Goal: Task Accomplishment & Management: Complete application form

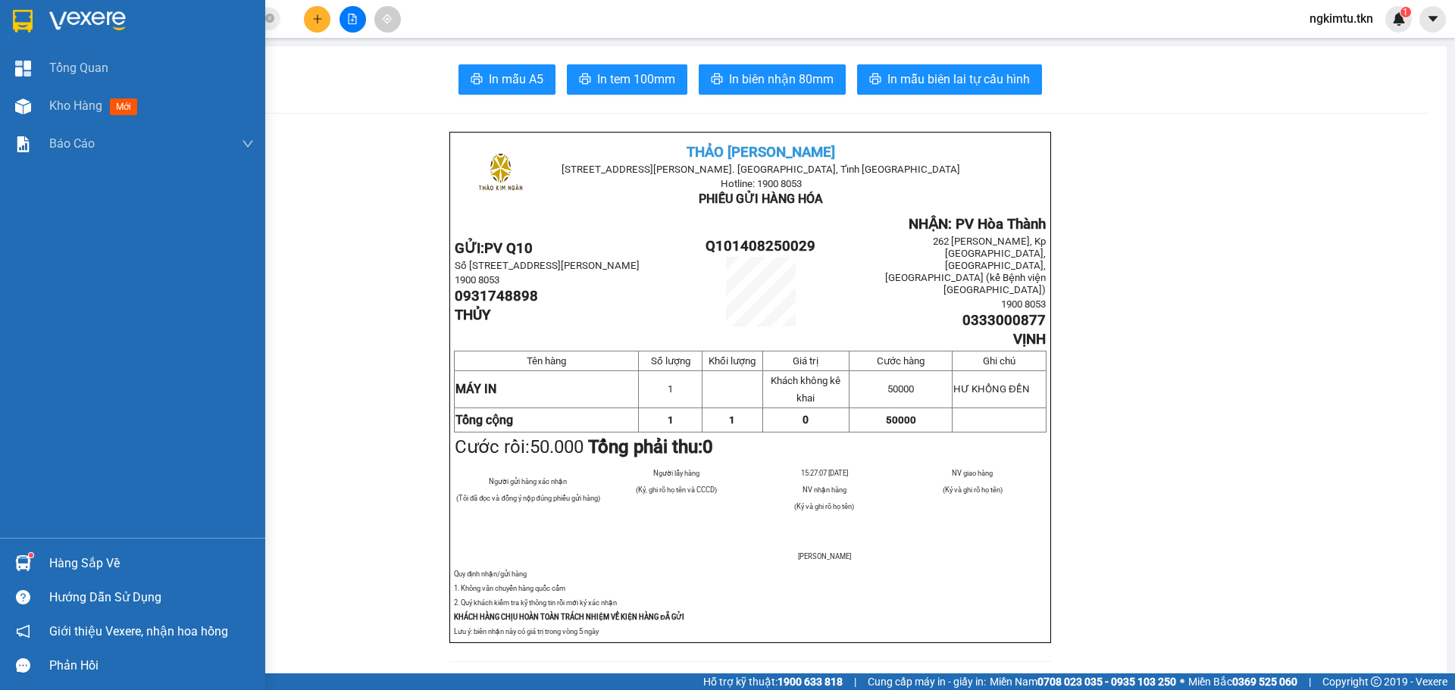
click at [46, 542] on div "Hàng sắp về Hướng dẫn sử dụng Giới thiệu Vexere, nhận hoa hồng Phản hồi" at bounding box center [132, 610] width 265 height 145
click at [57, 572] on div "Hàng sắp về" at bounding box center [151, 563] width 205 height 23
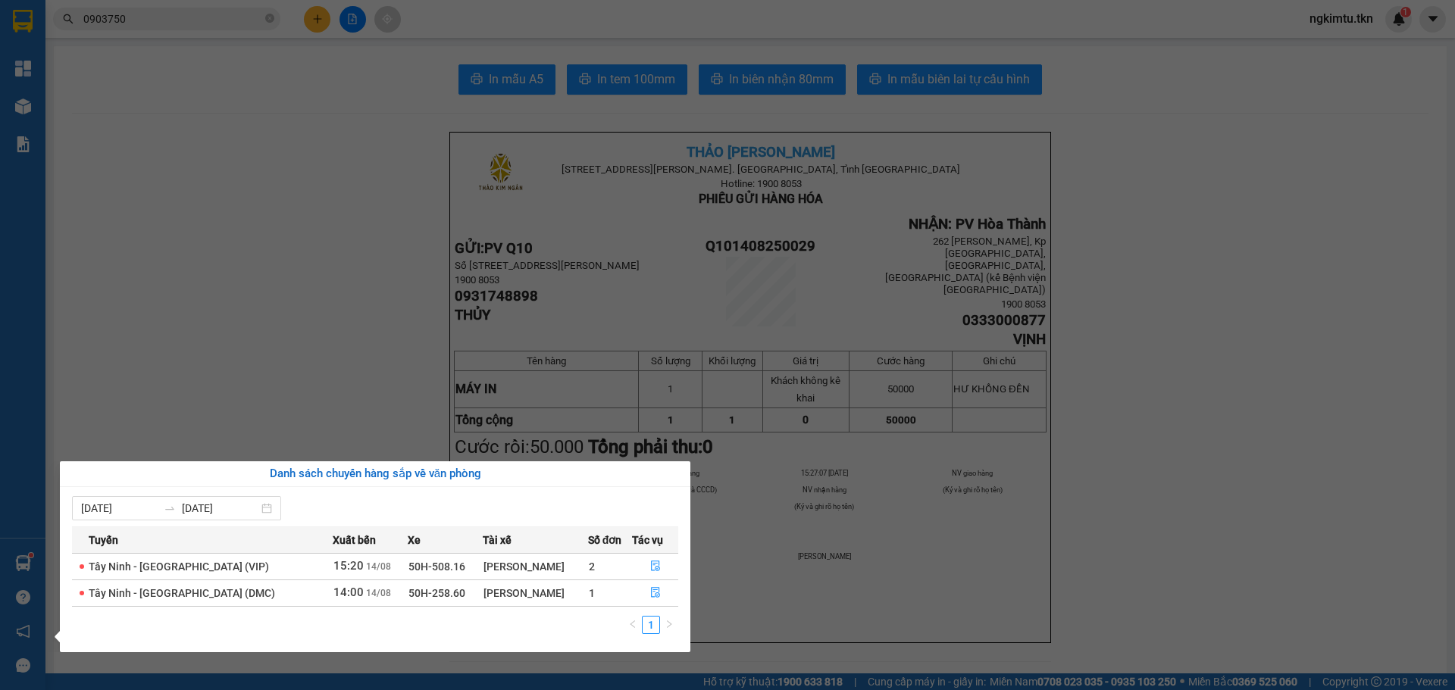
click at [304, 86] on section "Kết quả tìm kiếm ( 5 ) Bộ lọc Mã ĐH Trạng thái Món hàng Thu hộ Tổng cước Chưa c…" at bounding box center [727, 345] width 1455 height 690
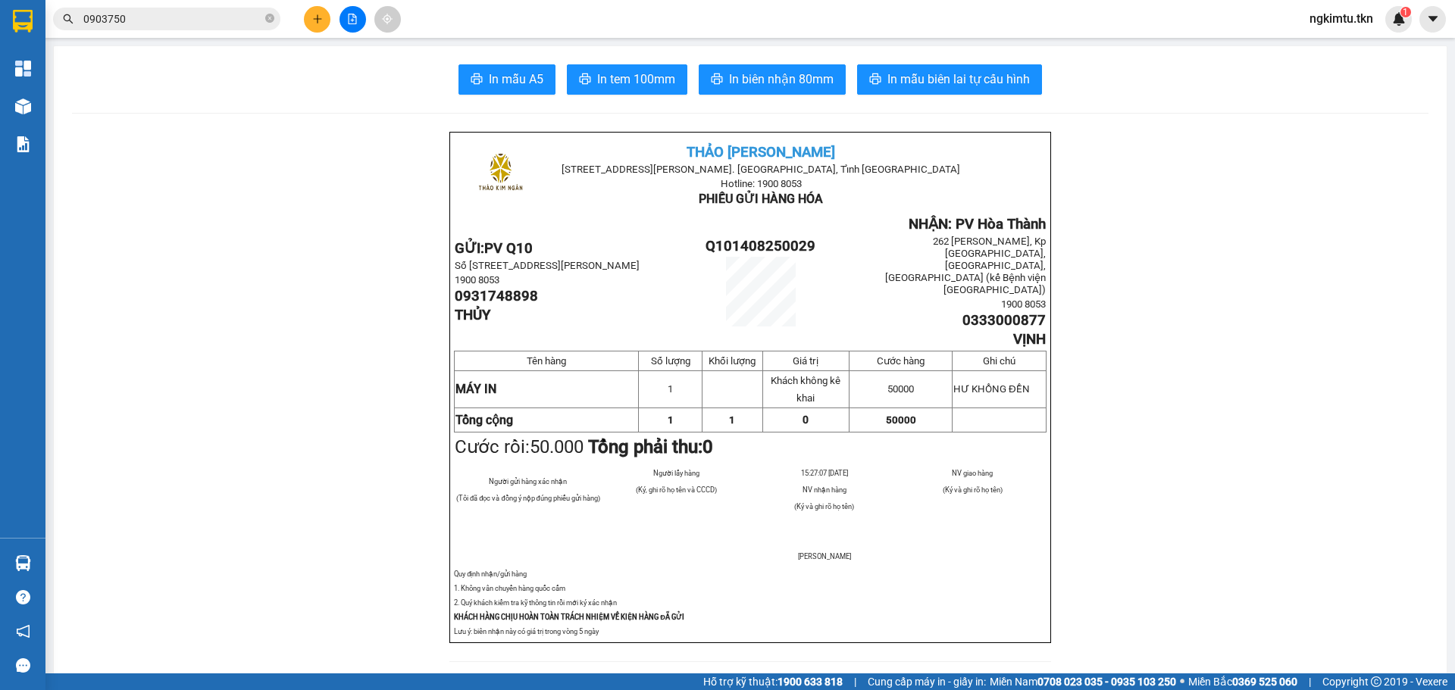
click at [317, 27] on button at bounding box center [317, 19] width 27 height 27
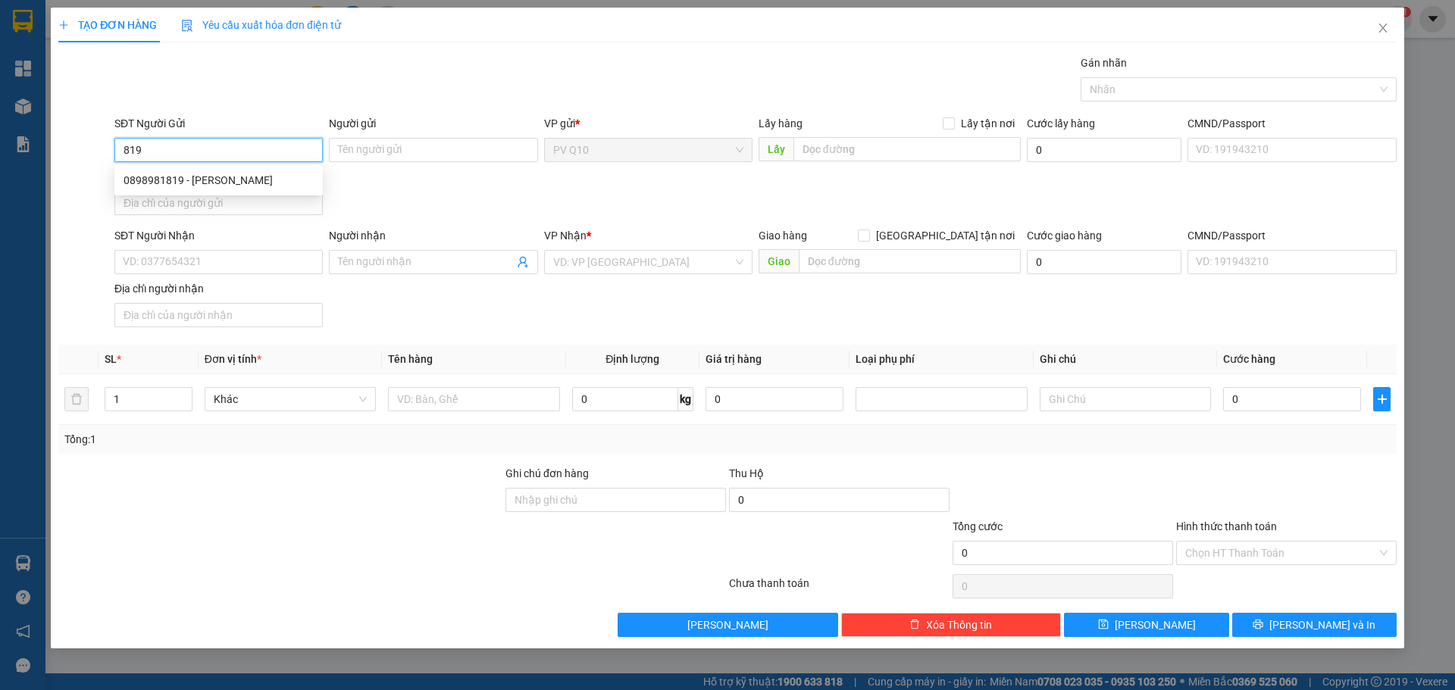
click at [232, 183] on div "0898981819 - [PERSON_NAME]" at bounding box center [219, 180] width 190 height 17
type input "0898981819"
type input "HẢI"
type input "0385374358"
type input "PHÁT HUY"
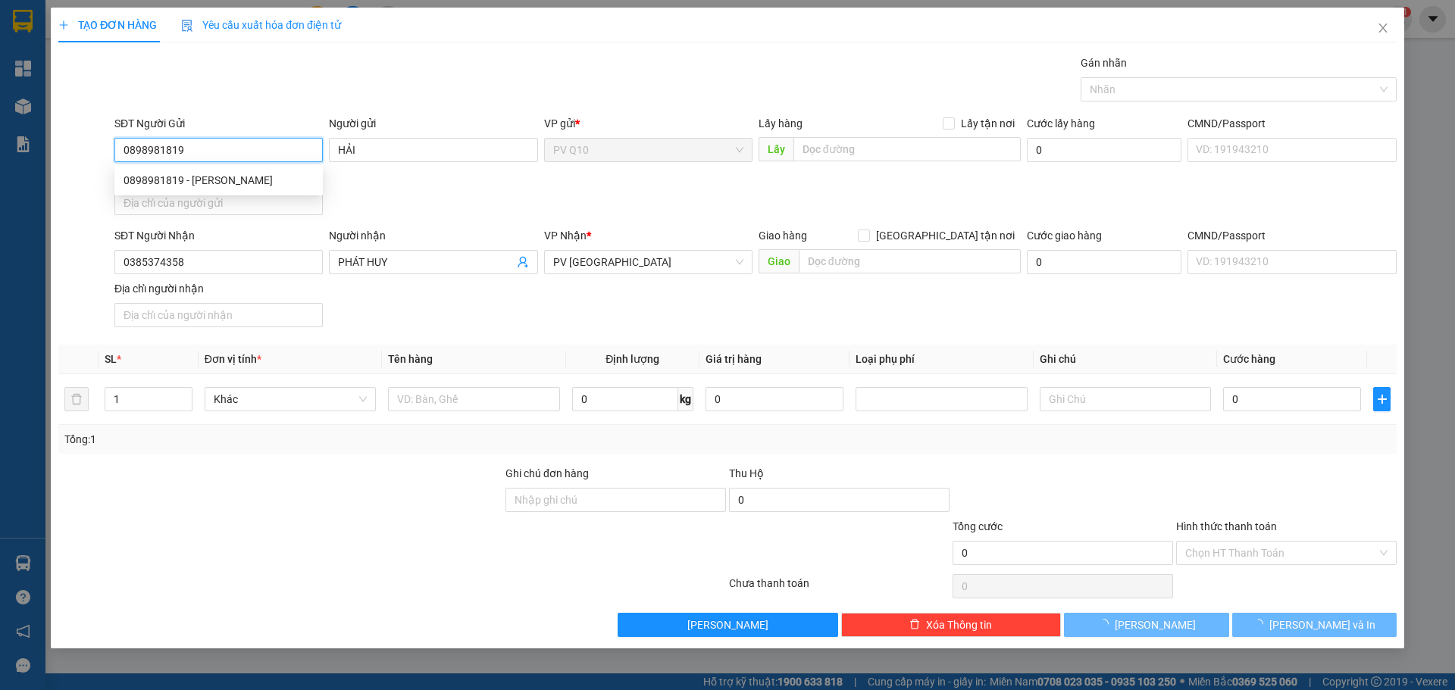
type input "50.000"
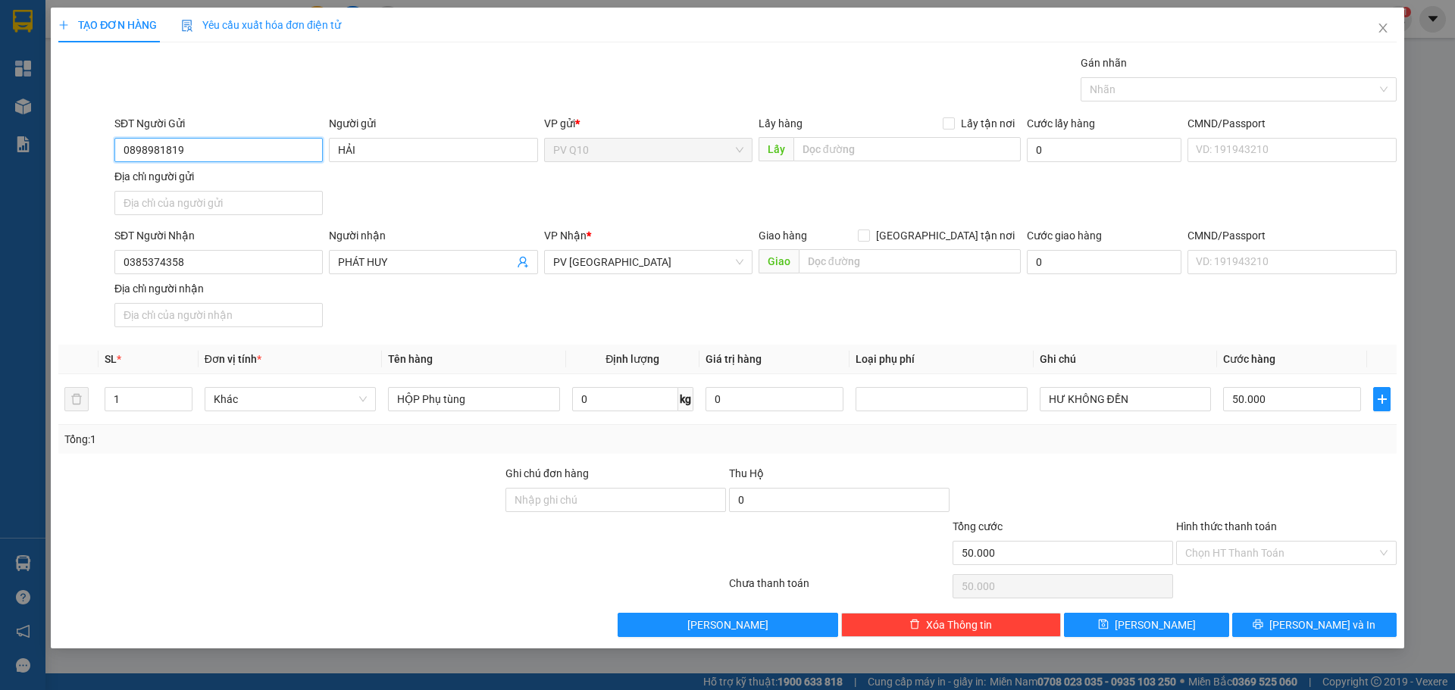
type input "0898981819"
click at [495, 326] on div "SĐT Người Nhận 0385374358 Người nhận PHÁT HUY VP Nhận * PV [GEOGRAPHIC_DATA] hà…" at bounding box center [755, 280] width 1288 height 106
click at [1266, 403] on input "50.000" at bounding box center [1292, 399] width 138 height 24
type input "3"
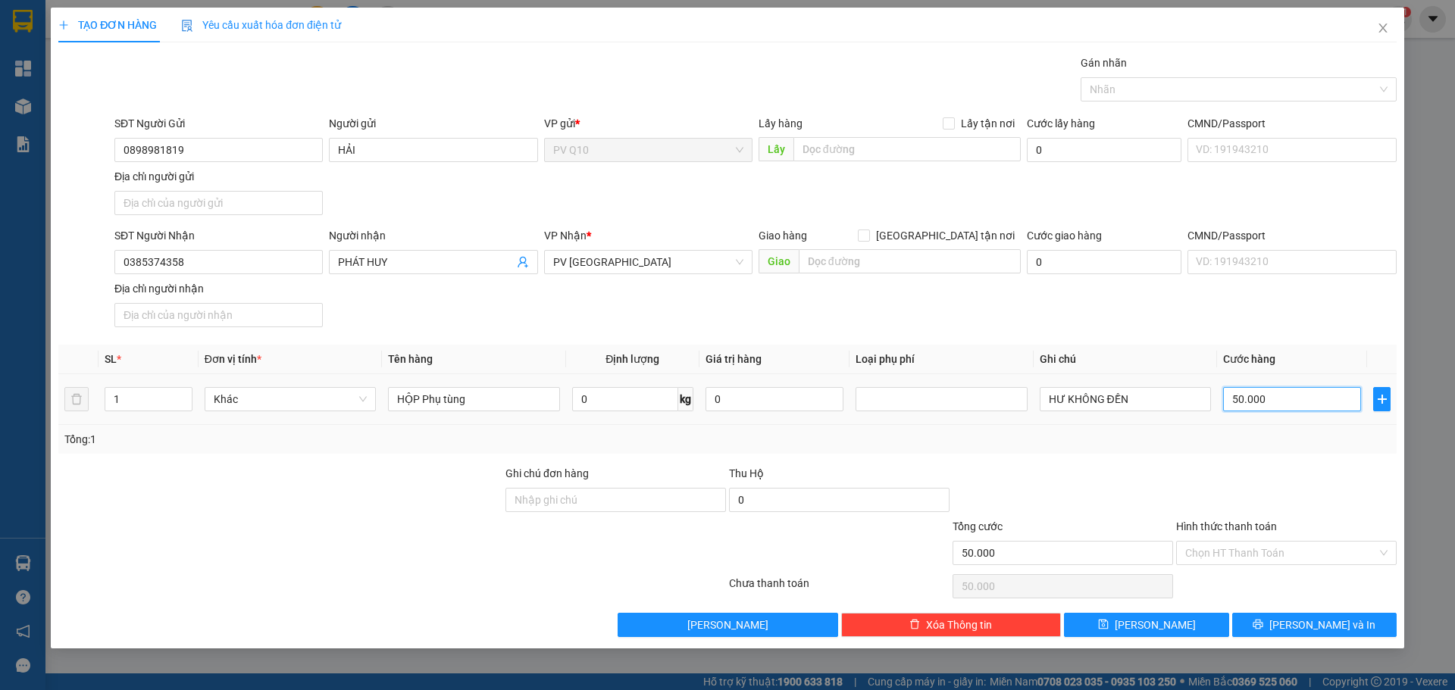
type input "3"
type input "30"
click at [1287, 566] on div "Hình thức thanh toán Chọn HT Thanh Toán" at bounding box center [1286, 544] width 221 height 53
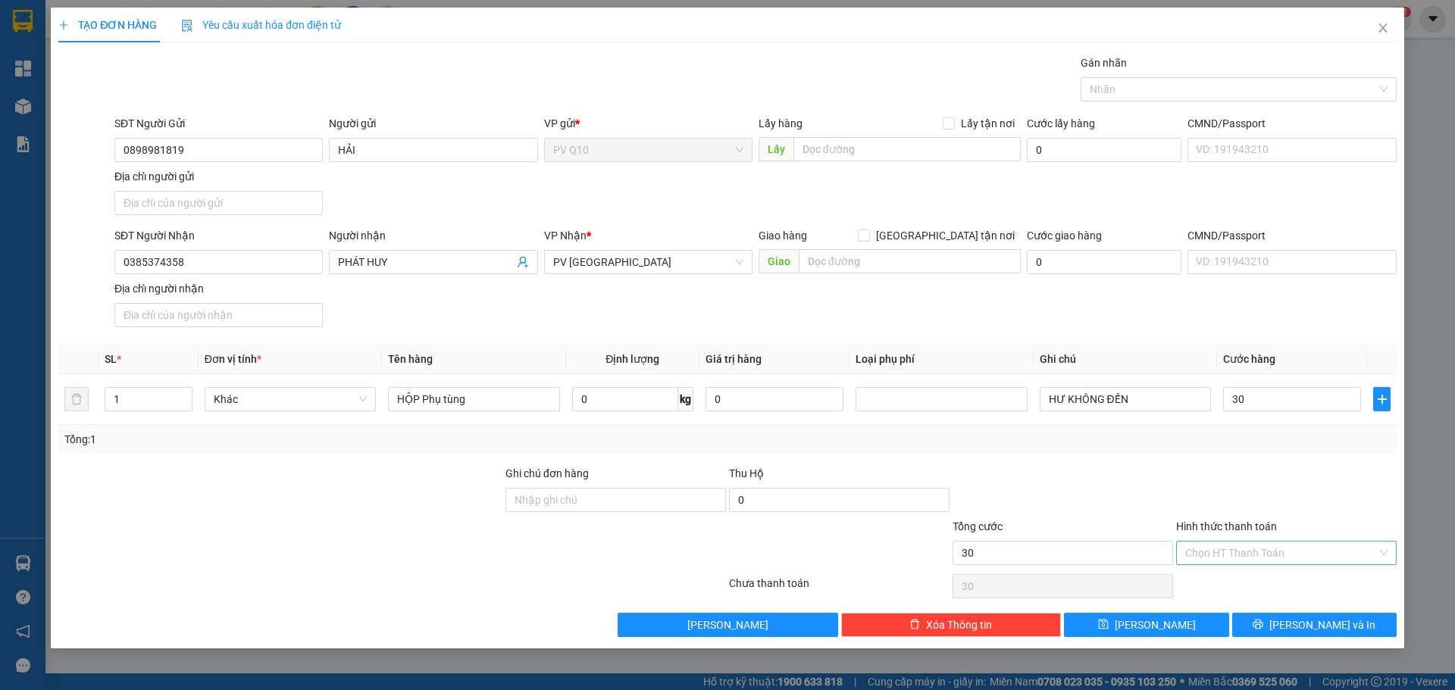
type input "30.000"
click at [1299, 557] on input "Hình thức thanh toán" at bounding box center [1281, 553] width 192 height 23
click at [1288, 582] on div "Tại văn phòng" at bounding box center [1286, 583] width 202 height 17
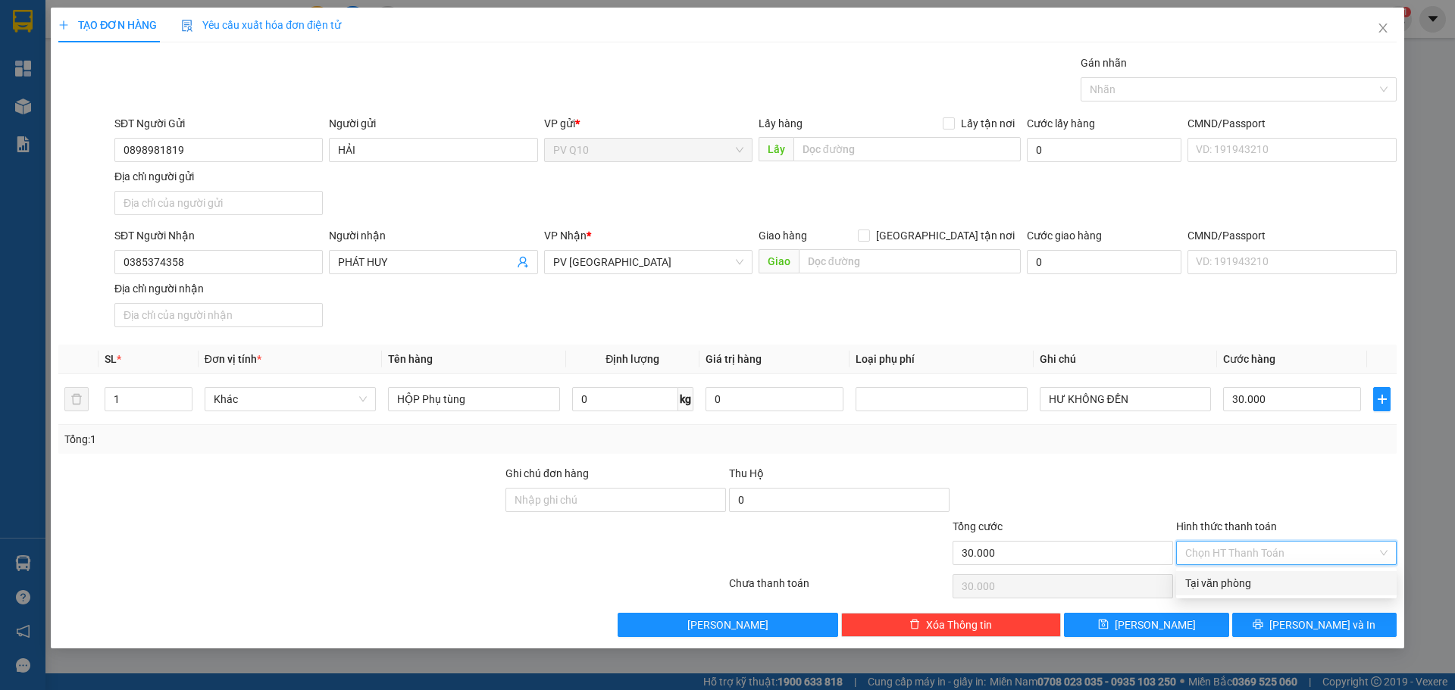
type input "0"
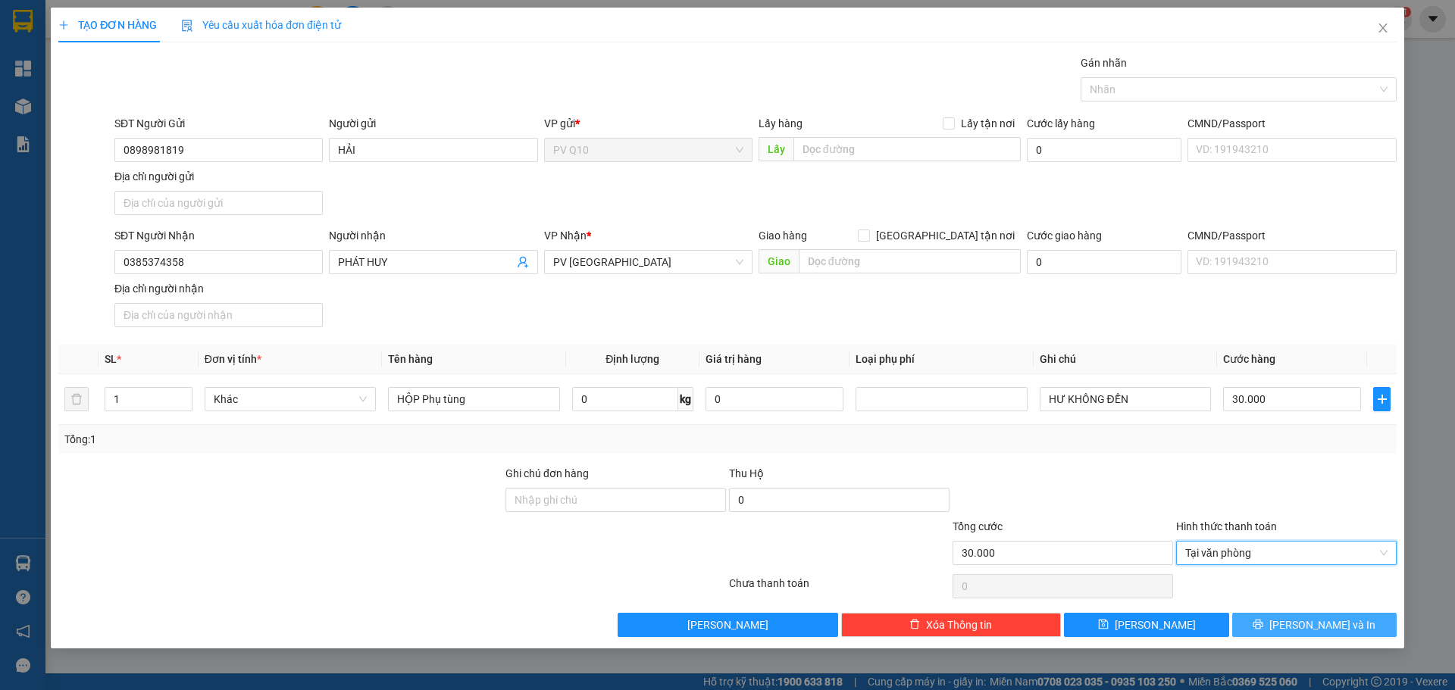
click at [1276, 615] on button "[PERSON_NAME] và In" at bounding box center [1314, 625] width 164 height 24
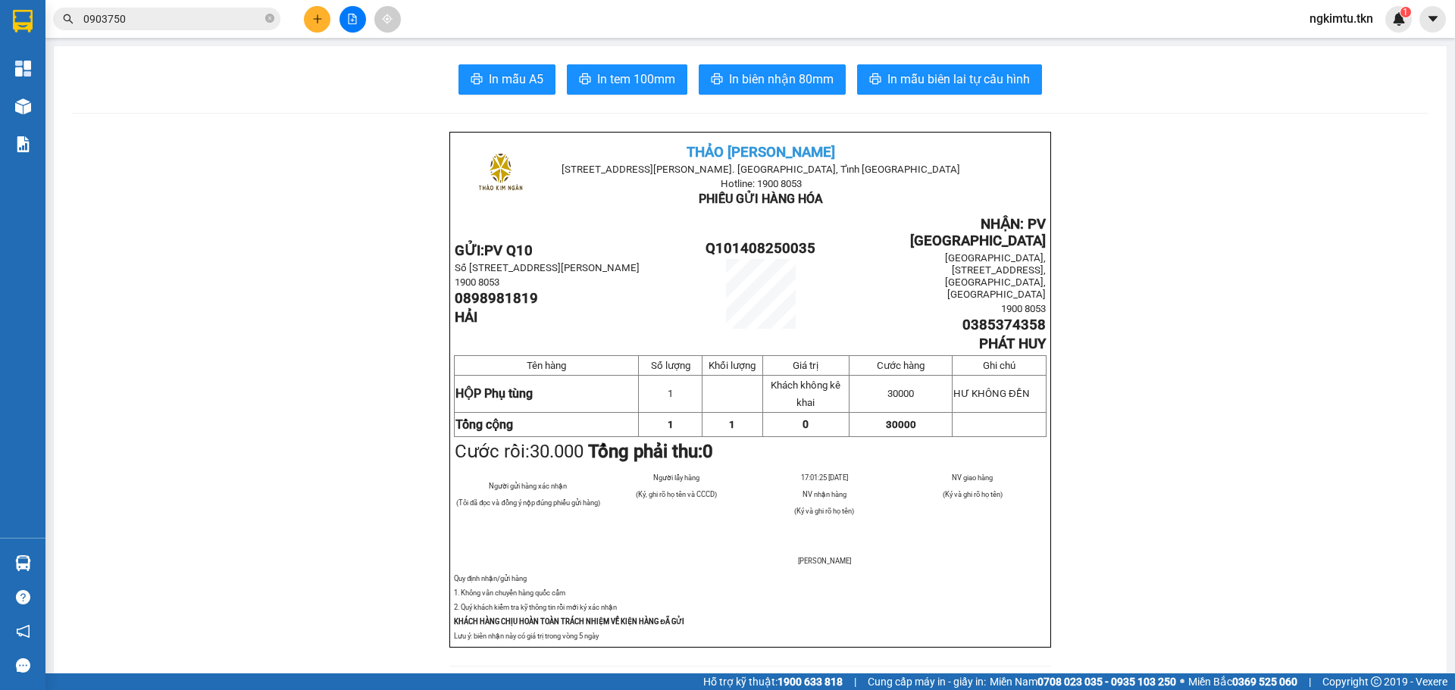
click at [508, 89] on span "In mẫu A5" at bounding box center [516, 79] width 55 height 19
